Goal: Information Seeking & Learning: Learn about a topic

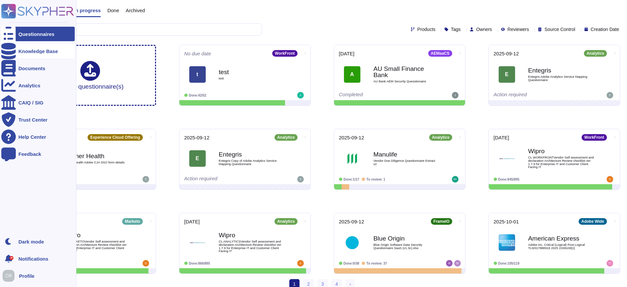
click at [23, 53] on div "Knowledge Base" at bounding box center [37, 51] width 73 height 14
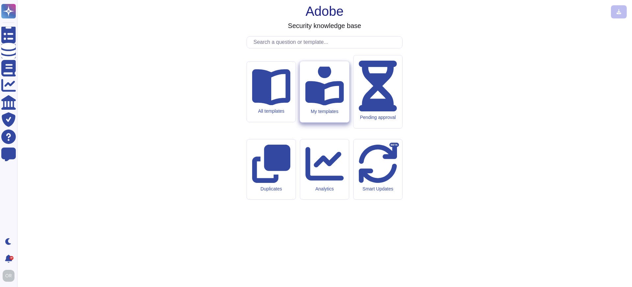
click at [322, 122] on div "My templates" at bounding box center [324, 91] width 49 height 61
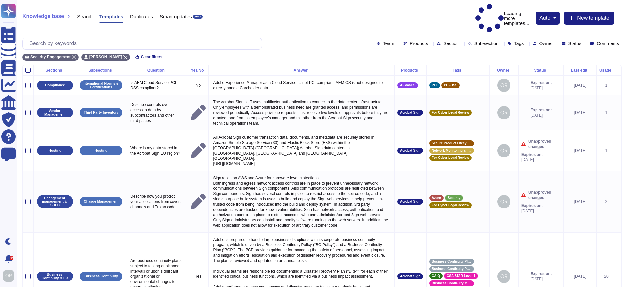
click at [569, 41] on span "Status" at bounding box center [575, 43] width 13 height 5
click at [585, 78] on span "Expired" at bounding box center [580, 77] width 17 height 6
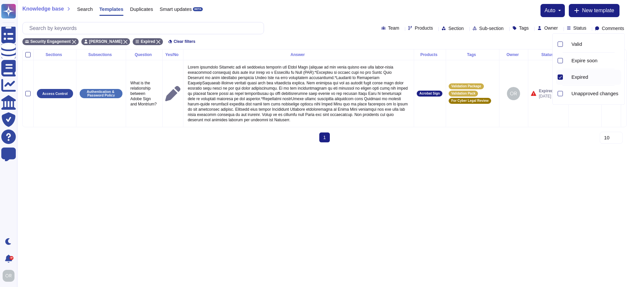
click at [430, 148] on html "Questionnaires Knowledge Base Documents Analytics CAIQ / SIG Trust Center Help …" at bounding box center [316, 74] width 632 height 148
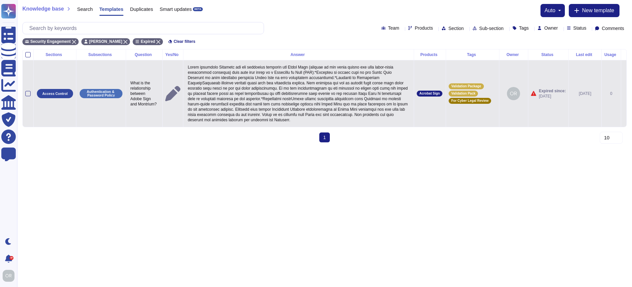
click at [248, 84] on p at bounding box center [298, 93] width 225 height 61
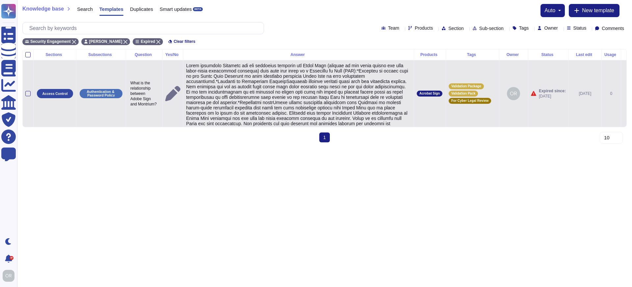
type textarea "Adobe leverages Montrium for the following services for Adobe Sign (similar to …"
click at [621, 98] on td at bounding box center [624, 93] width 6 height 67
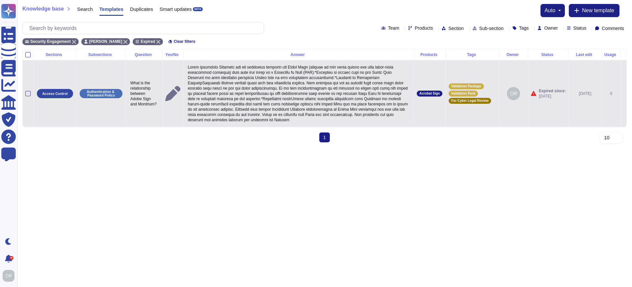
click at [624, 94] on icon at bounding box center [624, 94] width 0 height 0
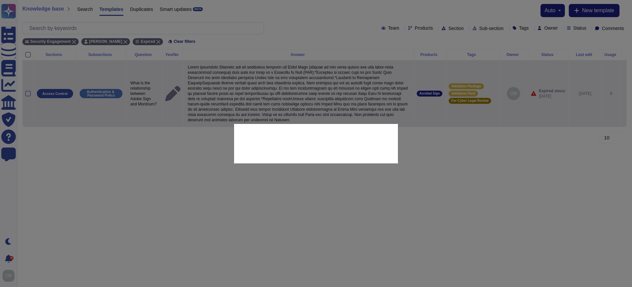
type textarea "What is the relationship between Adobe Sign and Montrium?"
type textarea "Adobe leverages Montrium for the following services for Adobe Sign (similar to …"
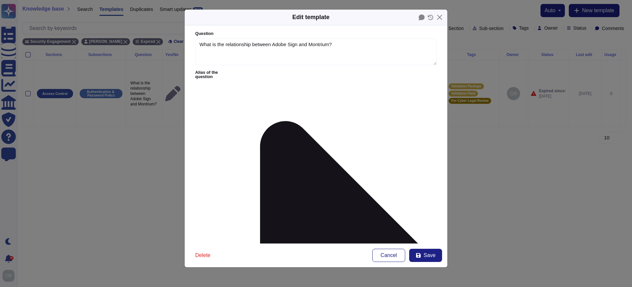
type textarea "What is the relationship between Adobe Sign and Montrium?"
type textarea "Adobe leverages Montrium for the following services for Adobe Sign (similar to …"
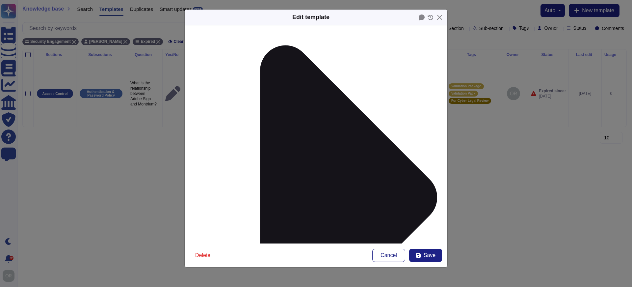
click at [512, 202] on div "Edit template Question What is the relationship between Adobe Sign and Montrium…" at bounding box center [316, 143] width 632 height 287
